Goal: Information Seeking & Learning: Learn about a topic

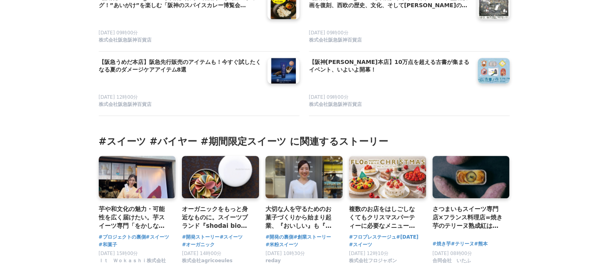
scroll to position [3717, 0]
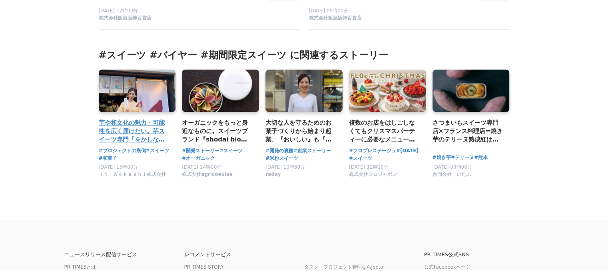
click at [131, 118] on h3 "芋や和文化の魅力・可能性を広く届けたい。芋スイーツ専⾨「をかしなお芋 “芋をかし” 下北沢」が新商品を届けるまでの裏側。" at bounding box center [134, 131] width 71 height 26
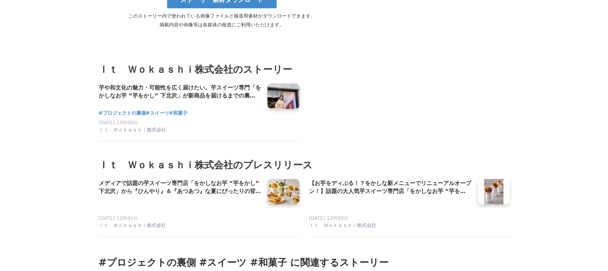
scroll to position [5236, 0]
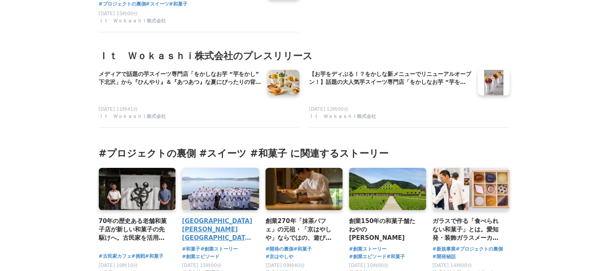
click at [196, 217] on h3 "[GEOGRAPHIC_DATA][PERSON_NAME][GEOGRAPHIC_DATA]の和菓子舗「[GEOGRAPHIC_DATA]」、明治から続く創…" at bounding box center [217, 230] width 71 height 26
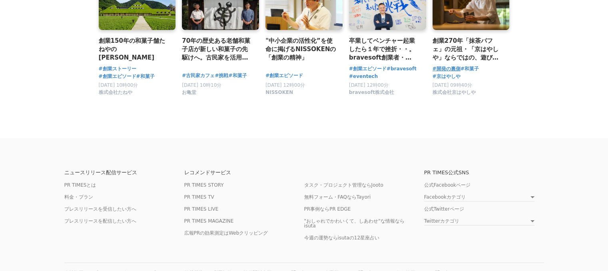
scroll to position [5996, 0]
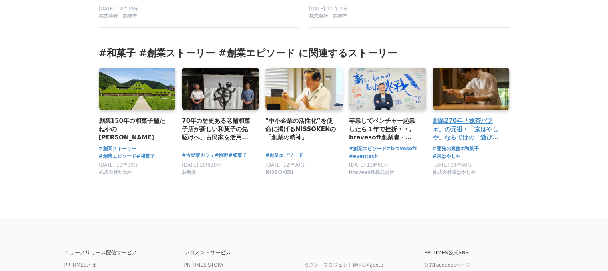
click at [487, 138] on h3 "創業270年「抹茶パフェ」の元祖・「京はやしや」ならではの、遊び心をこめた新メニュー作りとは" at bounding box center [467, 129] width 71 height 26
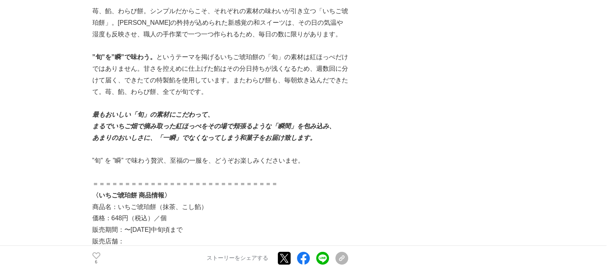
scroll to position [2958, 0]
